Goal: Check status

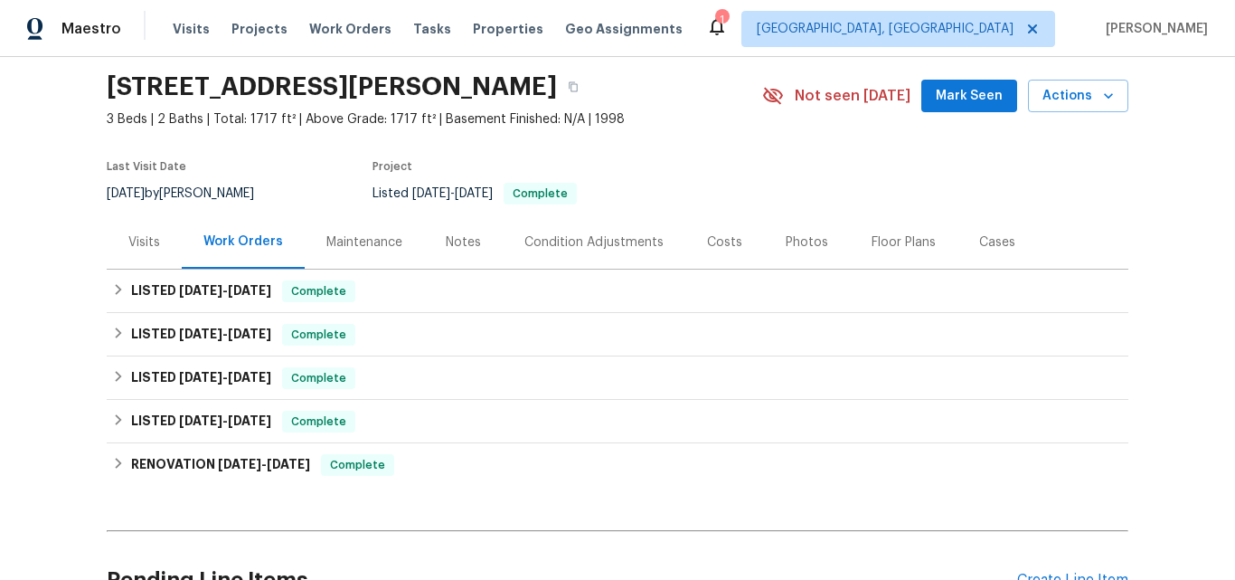
scroll to position [90, 0]
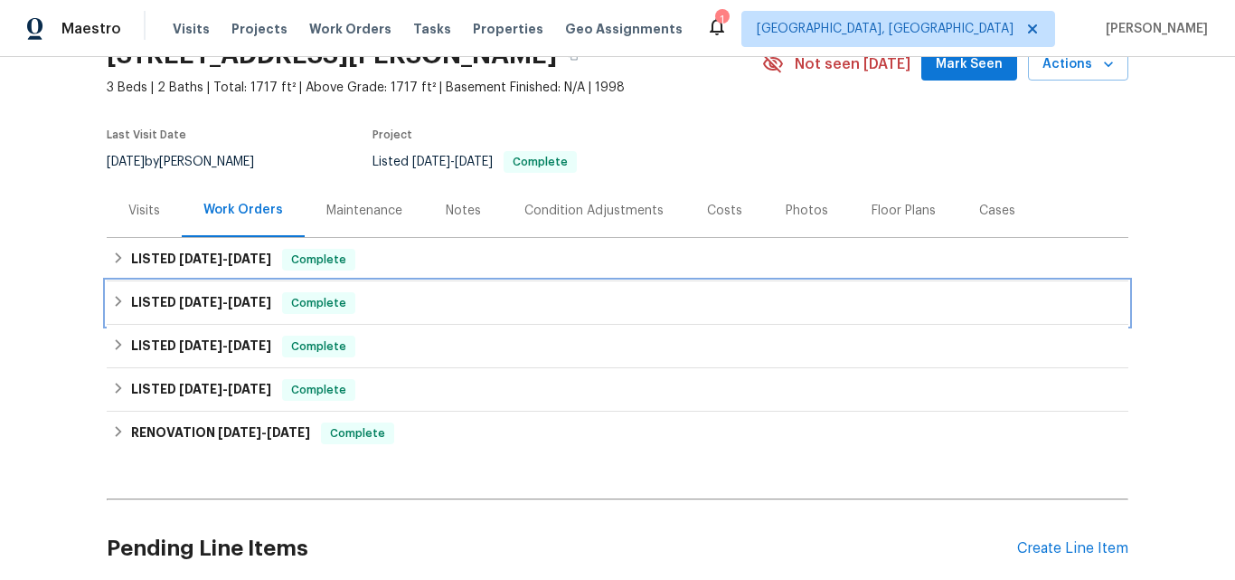
click at [202, 302] on span "[DATE]" at bounding box center [200, 302] width 43 height 13
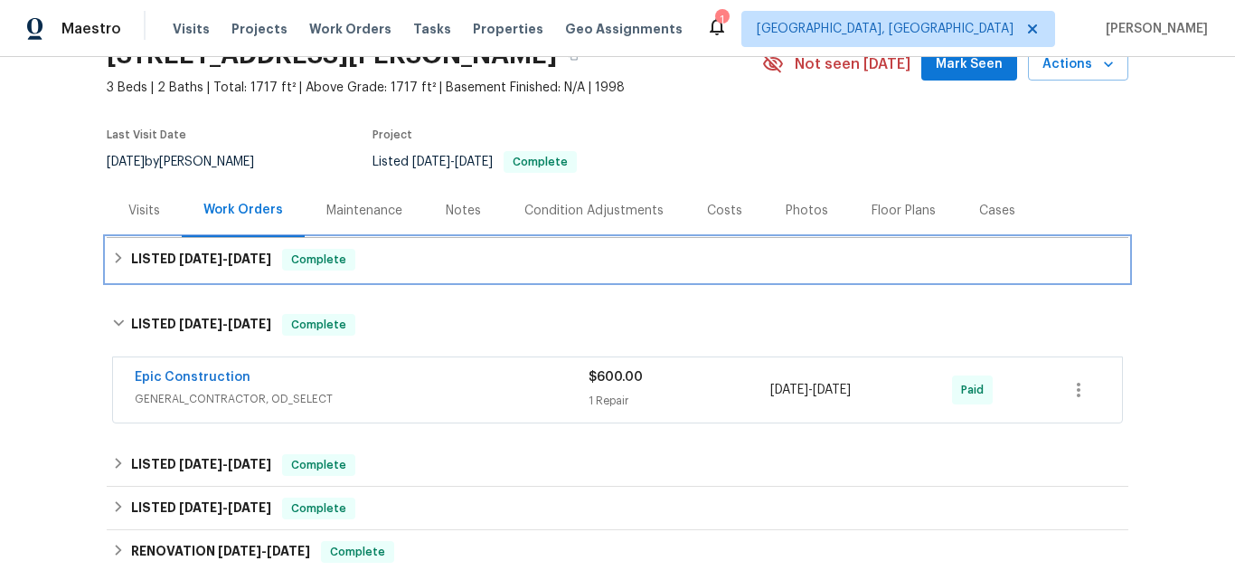
click at [193, 257] on span "[DATE]" at bounding box center [200, 258] width 43 height 13
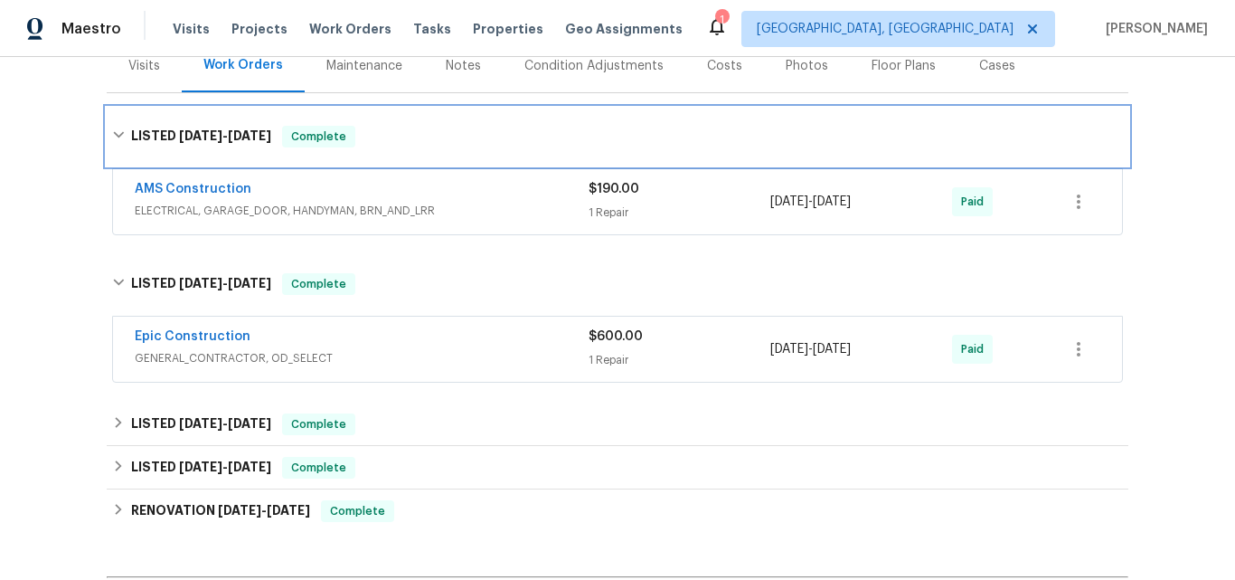
scroll to position [271, 0]
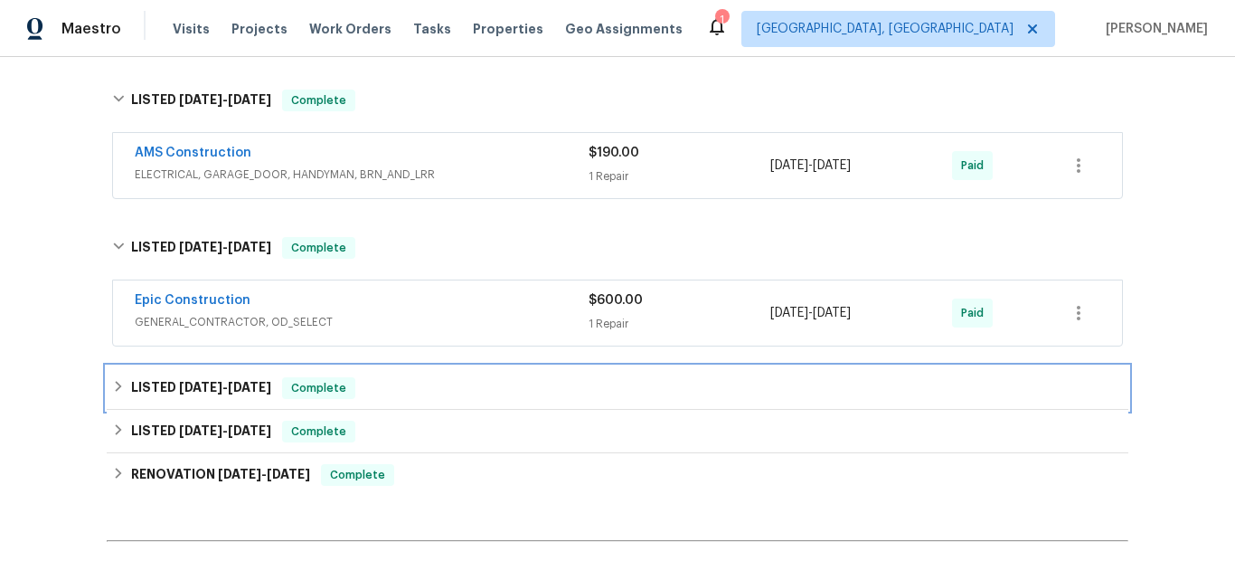
click at [161, 383] on h6 "LISTED [DATE] - [DATE]" at bounding box center [201, 388] width 140 height 22
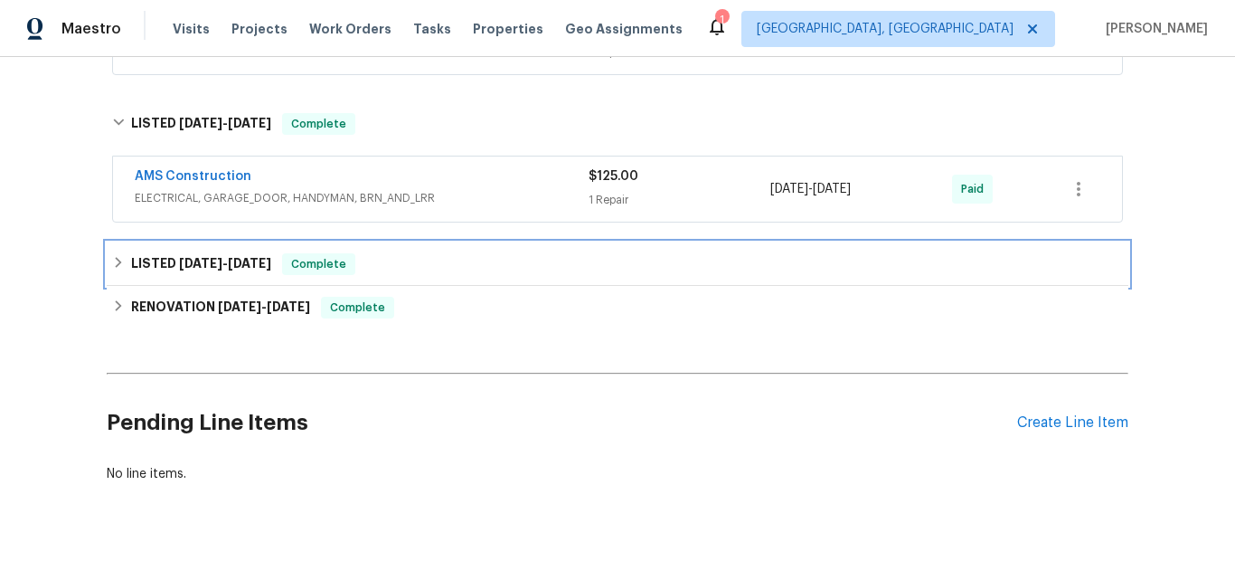
click at [178, 249] on div "LISTED [DATE] - [DATE] Complete" at bounding box center [618, 263] width 1022 height 43
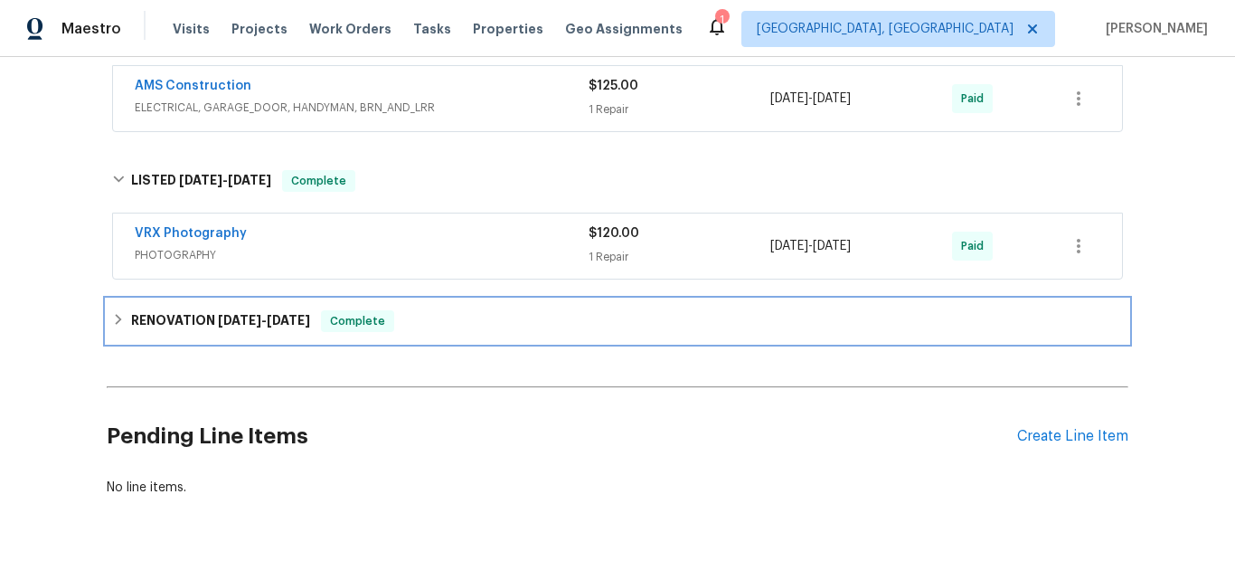
drag, startPoint x: 173, startPoint y: 324, endPoint x: 260, endPoint y: 259, distance: 109.3
click at [172, 325] on h6 "RENOVATION [DATE] - [DATE]" at bounding box center [220, 321] width 179 height 22
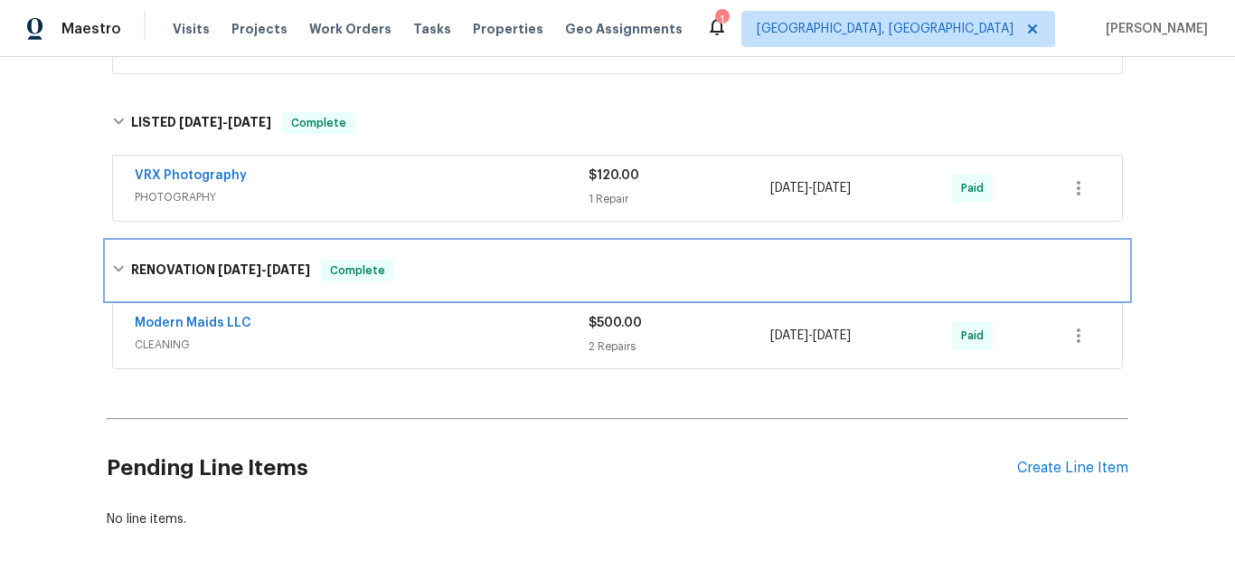
scroll to position [776, 0]
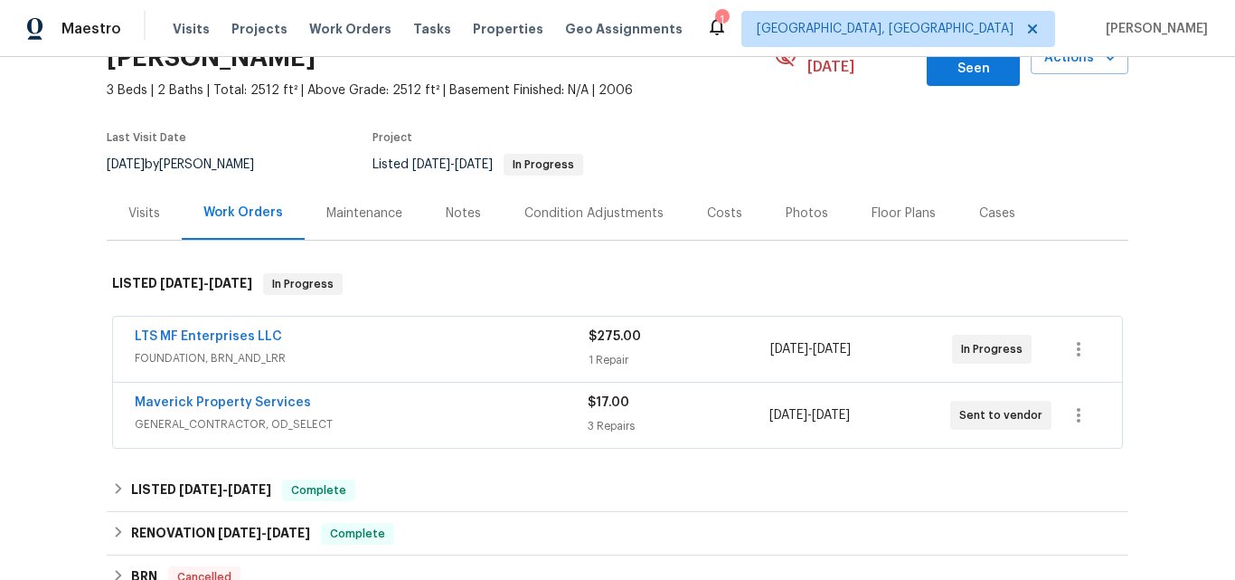
scroll to position [271, 0]
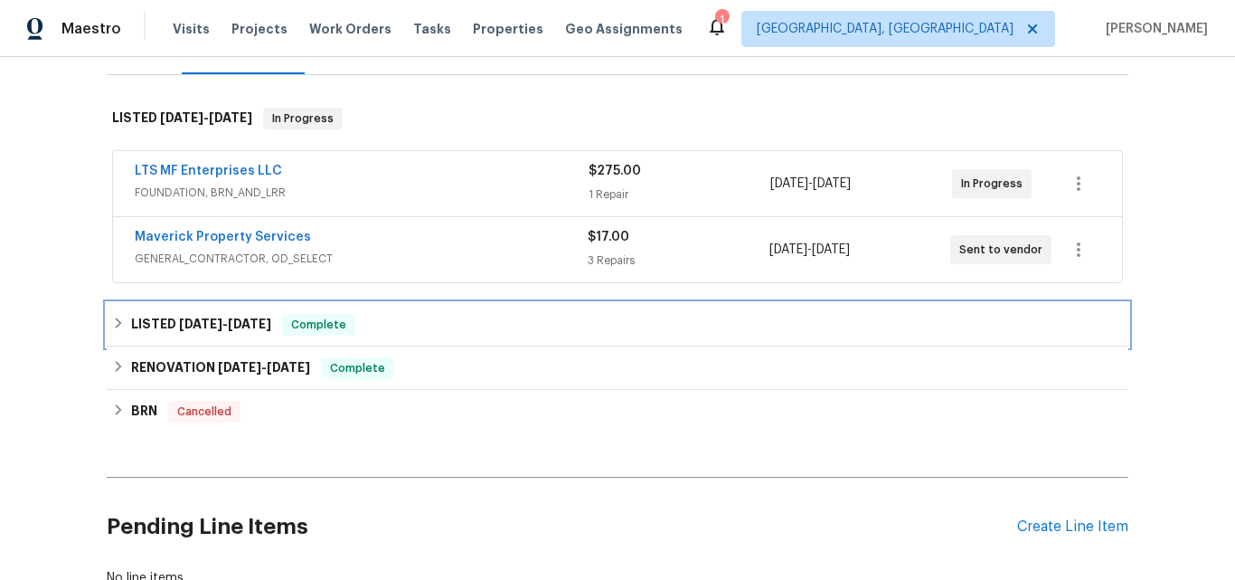
click at [166, 314] on h6 "LISTED 5/14/25 - 5/16/25" at bounding box center [201, 325] width 140 height 22
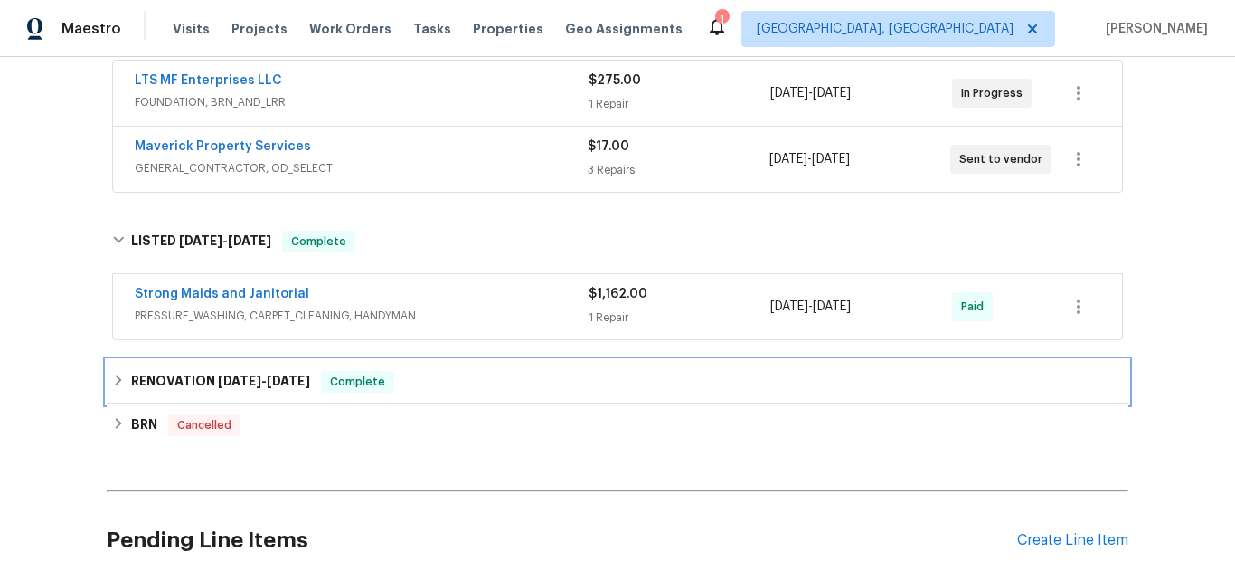
click at [173, 371] on h6 "RENOVATION 4/9/25 - 4/19/25" at bounding box center [220, 382] width 179 height 22
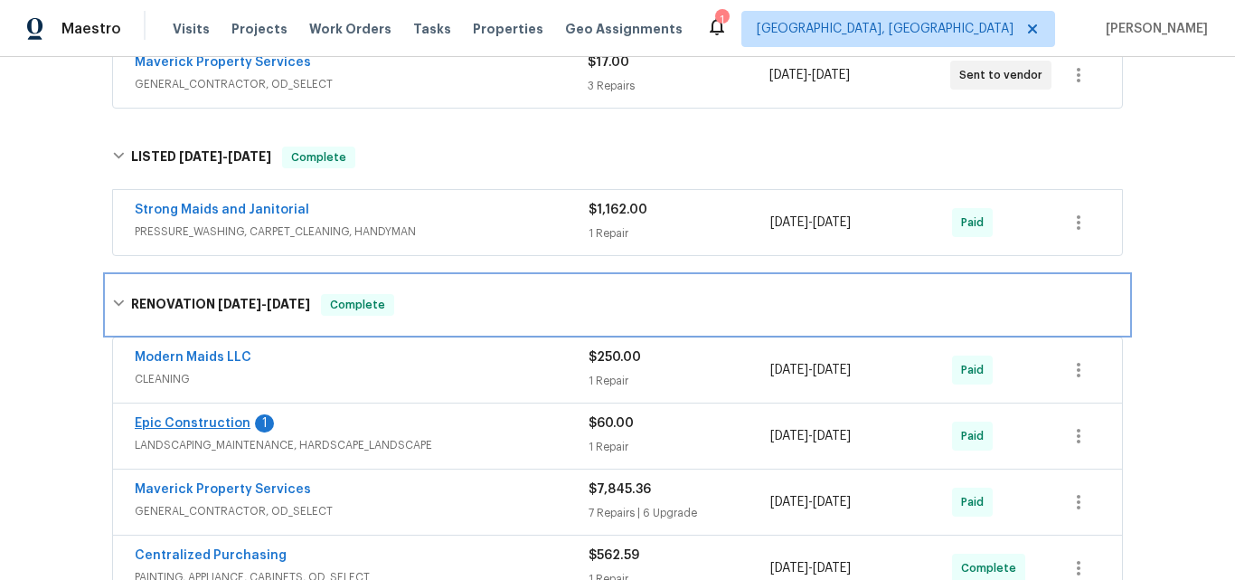
scroll to position [543, 0]
